Goal: Use online tool/utility: Utilize a website feature to perform a specific function

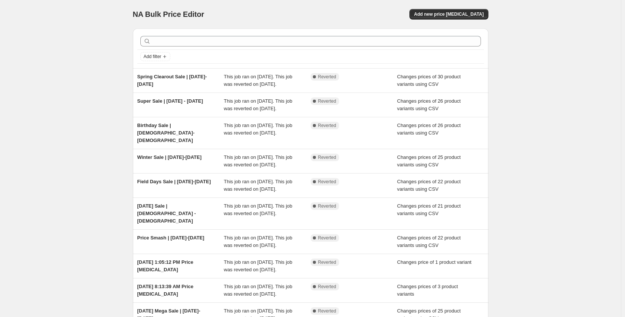
click at [74, 132] on div "NA Bulk Price Editor. This page is ready NA Bulk Price Editor Add new price [ME…" at bounding box center [310, 200] width 621 height 400
click at [546, 177] on div "NA Bulk Price Editor. This page is ready NA Bulk Price Editor Add new price [ME…" at bounding box center [310, 200] width 621 height 400
